Goal: Task Accomplishment & Management: Use online tool/utility

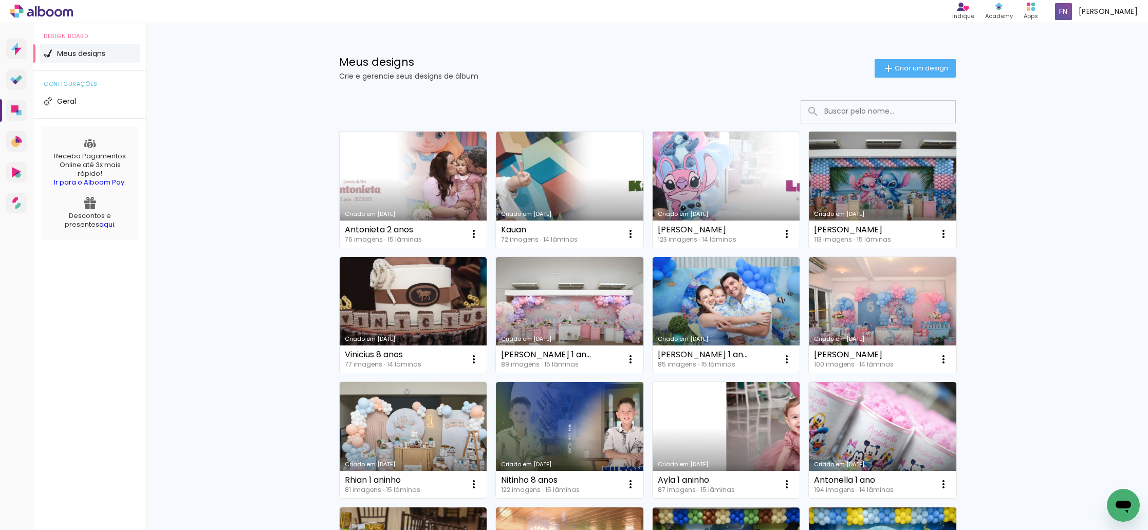
click at [855, 200] on link "Criado em [DATE]" at bounding box center [882, 190] width 147 height 116
